Goal: Information Seeking & Learning: Learn about a topic

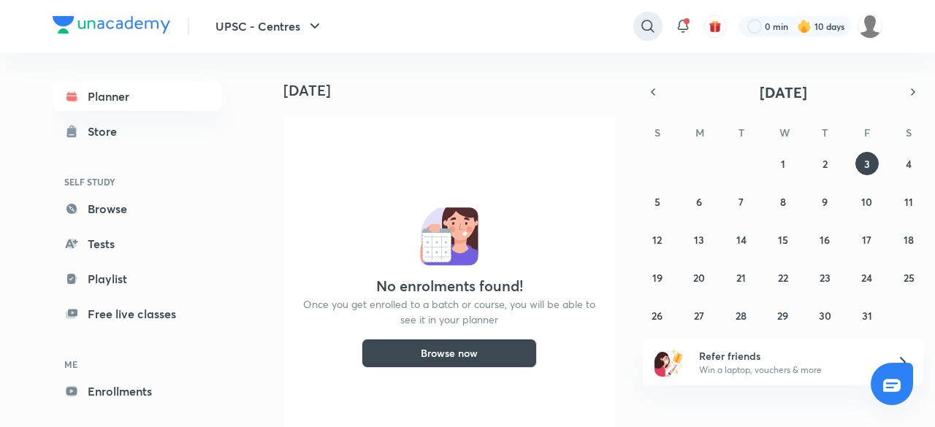
click at [652, 22] on icon at bounding box center [648, 27] width 18 height 18
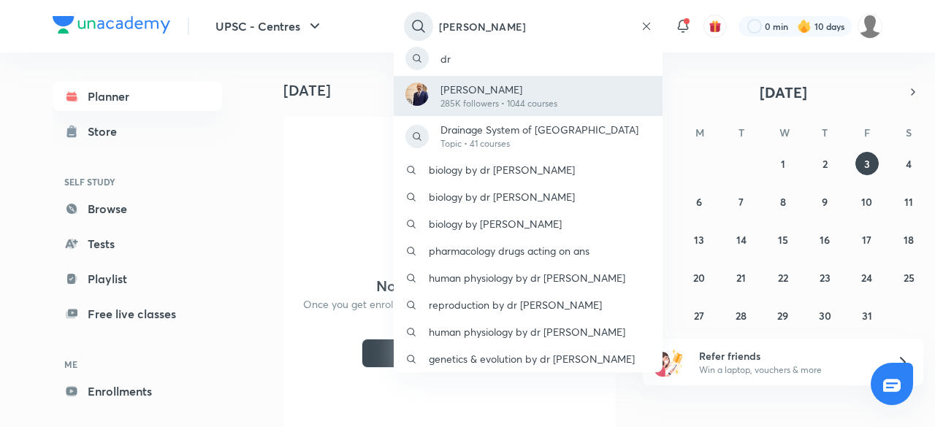
type input "[PERSON_NAME]"
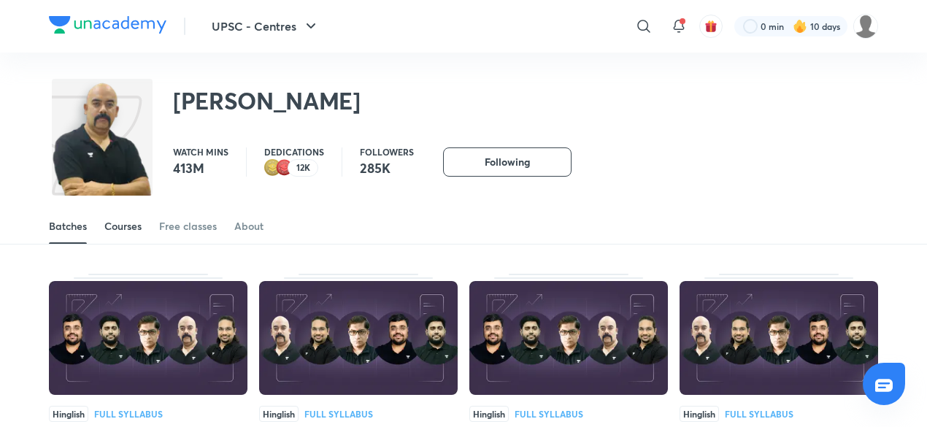
click at [126, 226] on div "Courses" at bounding box center [122, 226] width 37 height 15
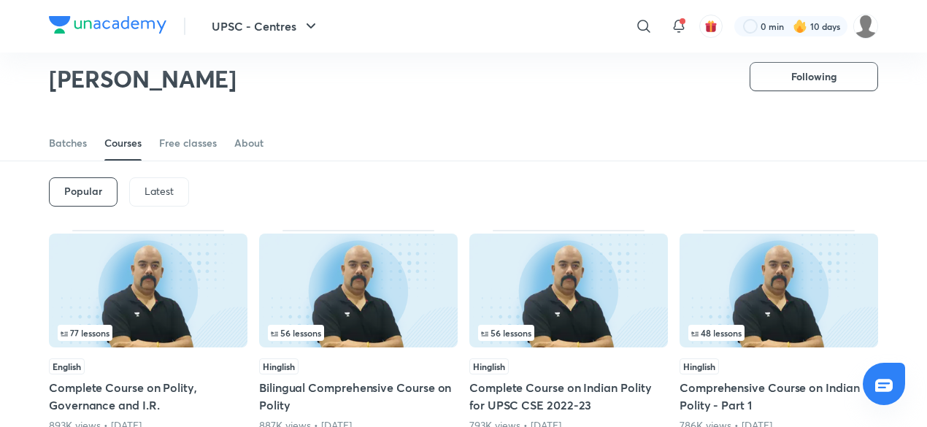
scroll to position [21, 0]
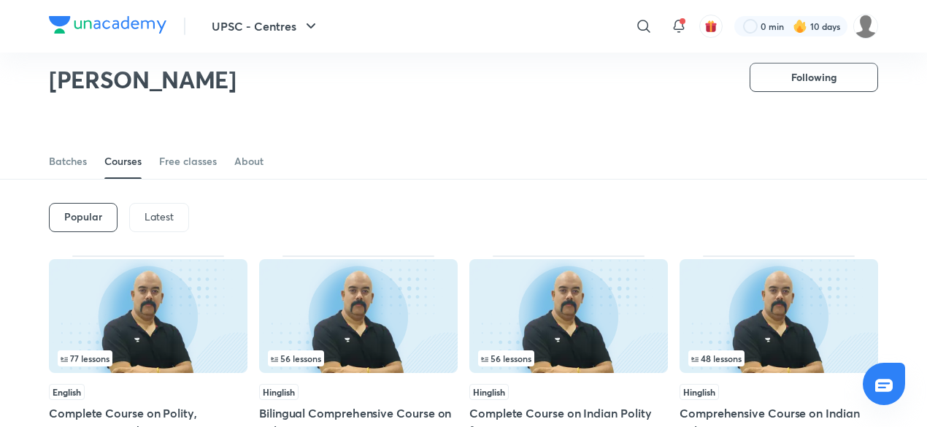
click at [174, 219] on div "Latest" at bounding box center [159, 217] width 60 height 29
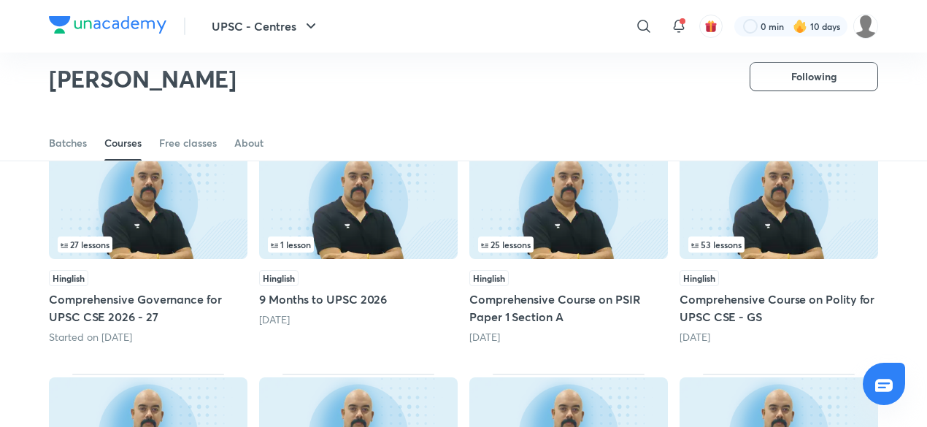
scroll to position [139, 0]
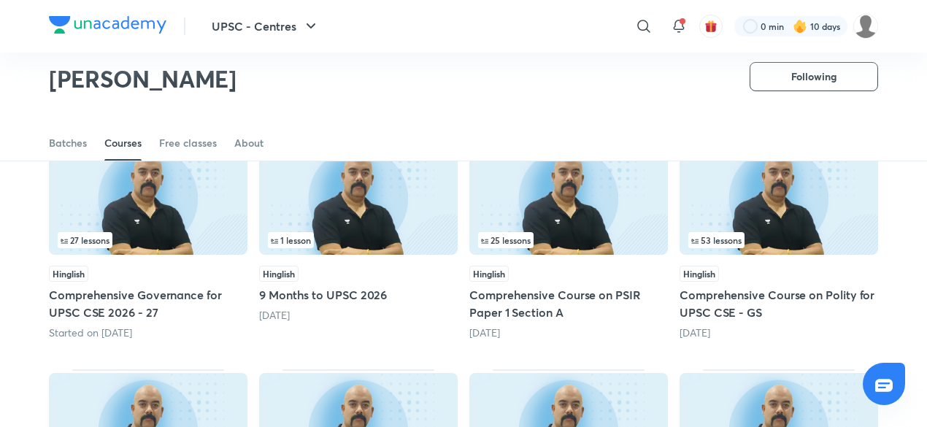
click at [781, 212] on img at bounding box center [779, 198] width 199 height 114
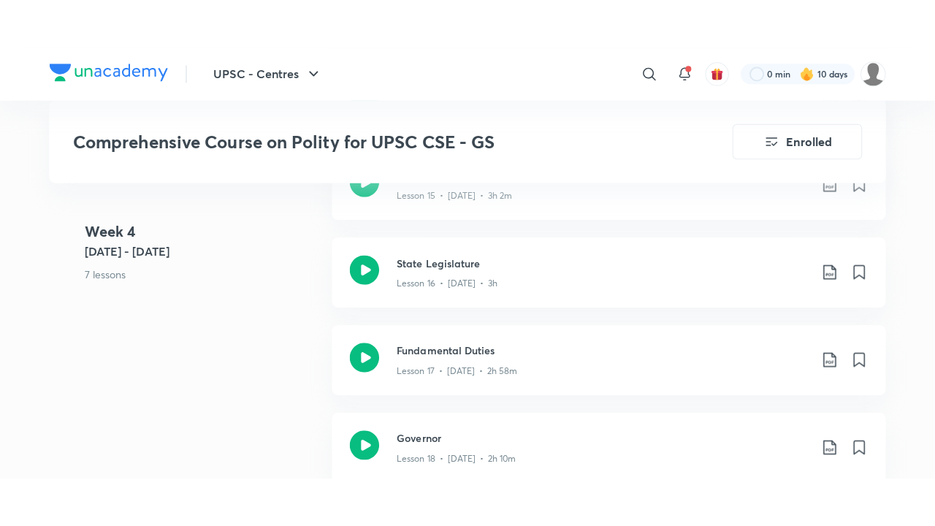
scroll to position [2336, 0]
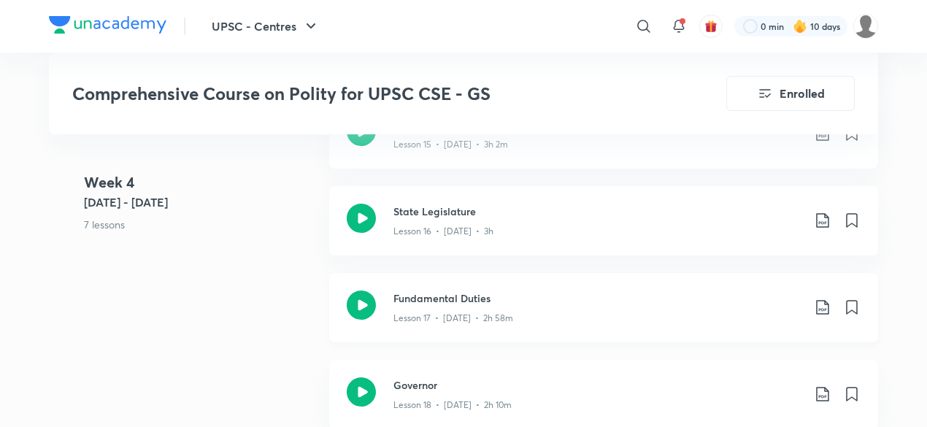
click at [533, 297] on h3 "Fundamental Duties" at bounding box center [598, 298] width 409 height 15
